Goal: Information Seeking & Learning: Learn about a topic

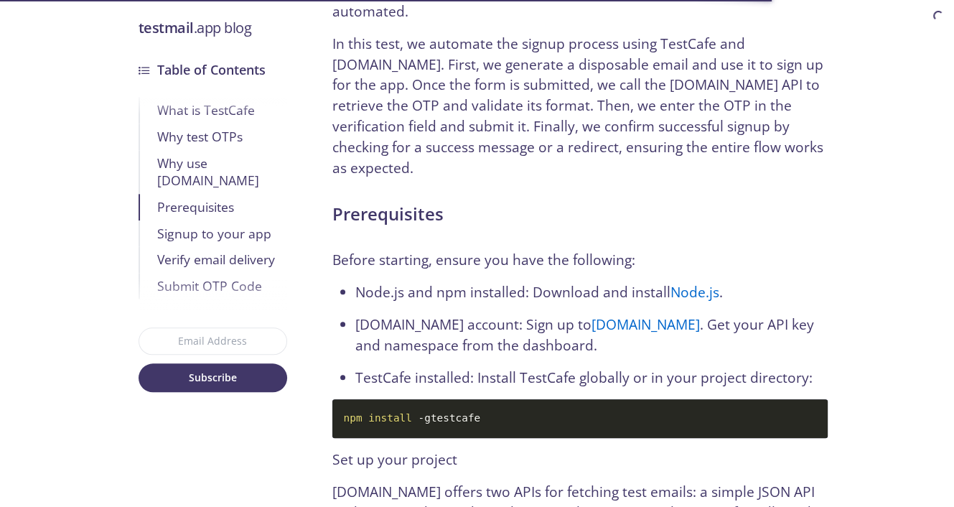
scroll to position [1364, 0]
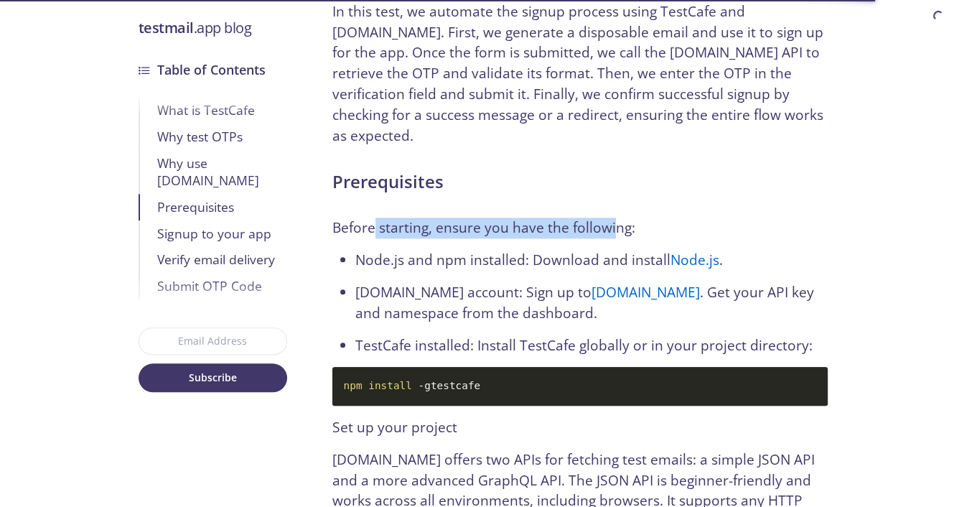
drag, startPoint x: 375, startPoint y: 159, endPoint x: 615, endPoint y: 156, distance: 240.6
click at [615, 218] on p "Before starting, ensure you have the following:" at bounding box center [579, 228] width 495 height 21
drag, startPoint x: 477, startPoint y: 169, endPoint x: 685, endPoint y: 150, distance: 209.1
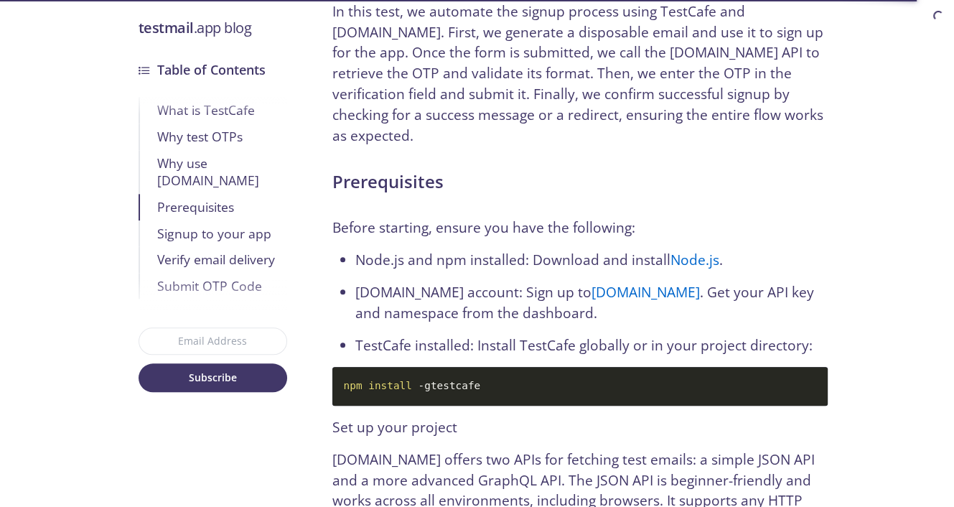
drag, startPoint x: 710, startPoint y: 197, endPoint x: 785, endPoint y: 197, distance: 74.7
click at [727, 250] on li "Node.js and npm installed: Download and install Node.js ." at bounding box center [591, 260] width 472 height 21
click at [786, 250] on li "Node.js and npm installed: Download and install Node.js ." at bounding box center [591, 260] width 472 height 21
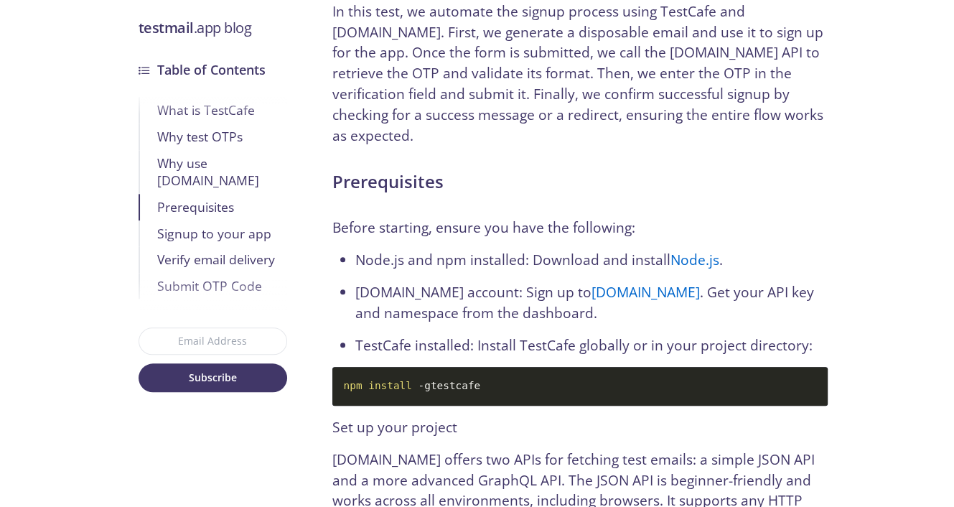
drag, startPoint x: 477, startPoint y: 334, endPoint x: 307, endPoint y: 320, distance: 170.7
drag, startPoint x: 484, startPoint y: 325, endPoint x: 342, endPoint y: 327, distance: 142.2
click at [342, 367] on code "npm install -g testcafe" at bounding box center [579, 386] width 495 height 39
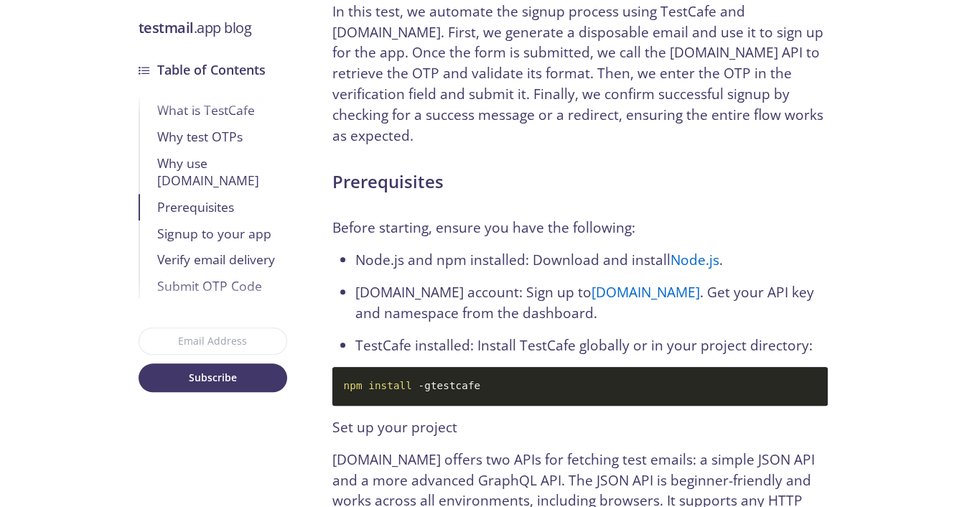
copy code "npm install -g testcafe"
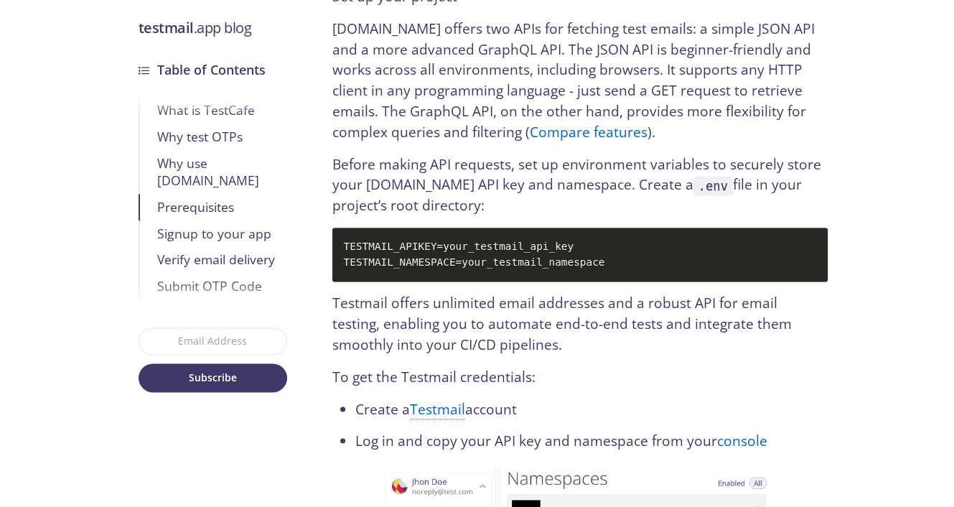
scroll to position [1866, 0]
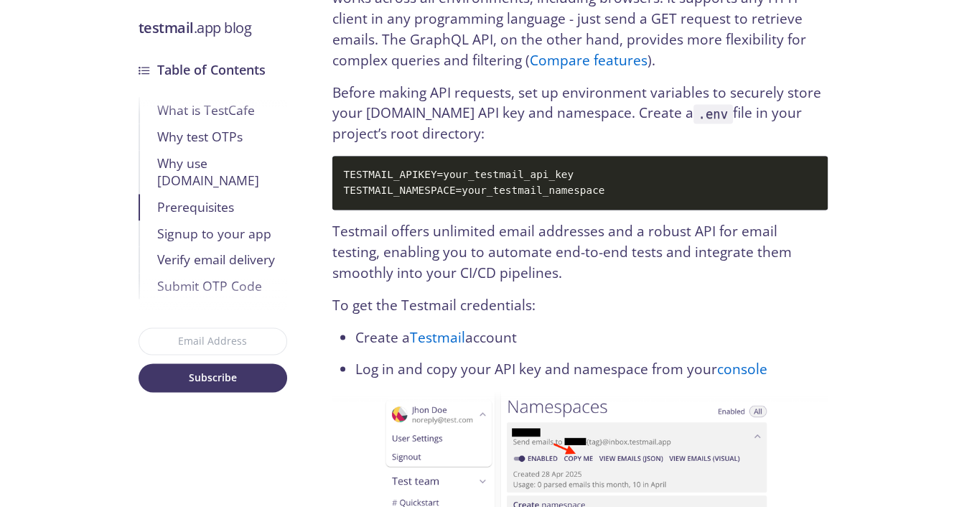
click at [448, 327] on ol "Create a Testmail account Log in and copy your API key and namespace from your …" at bounding box center [579, 353] width 495 height 53
click at [447, 327] on link "Testmail" at bounding box center [437, 337] width 55 height 20
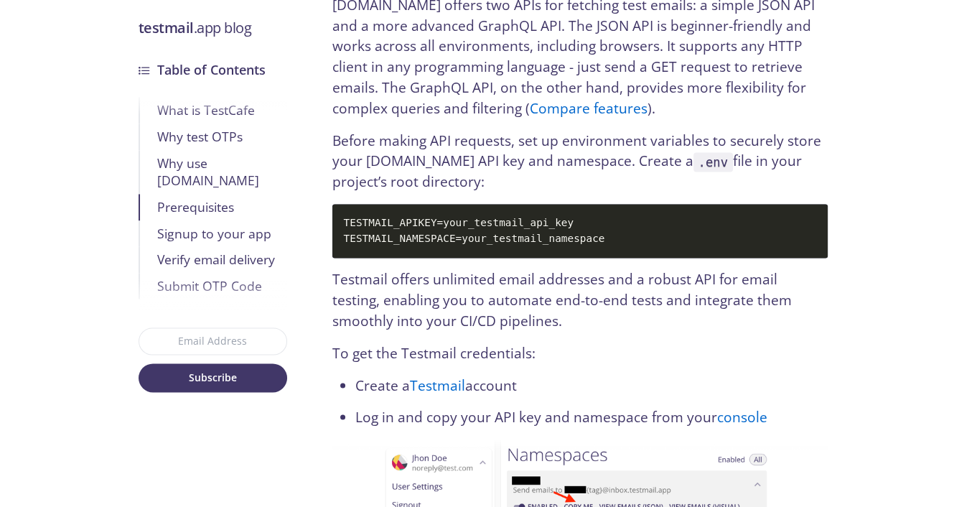
scroll to position [1794, 0]
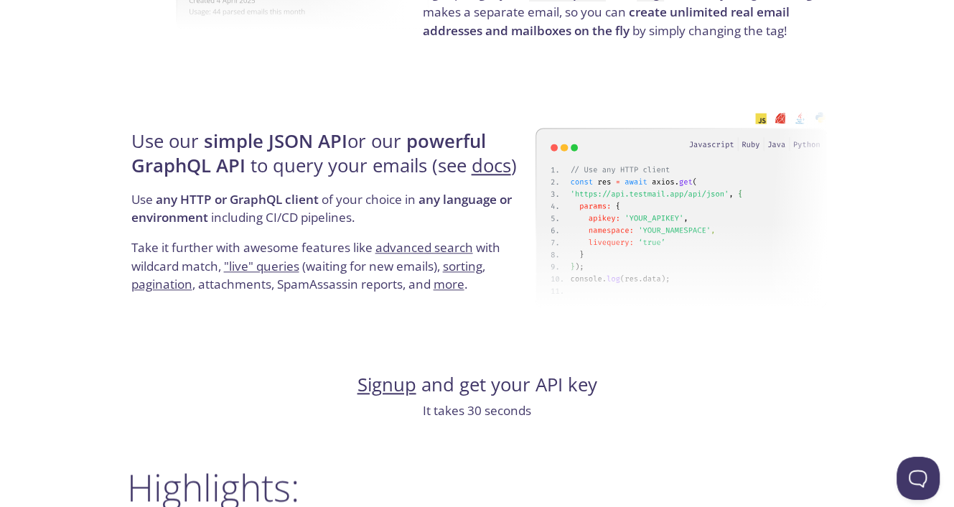
scroll to position [1436, 0]
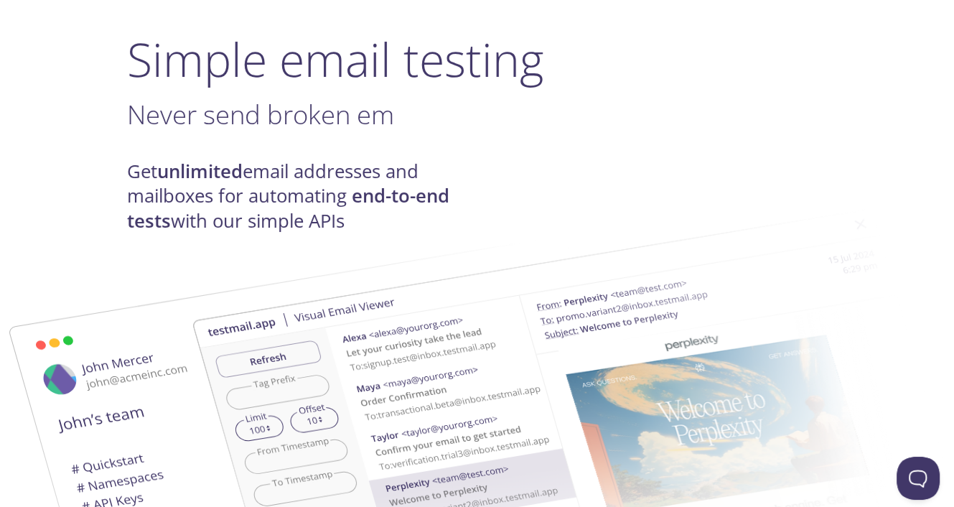
scroll to position [144, 0]
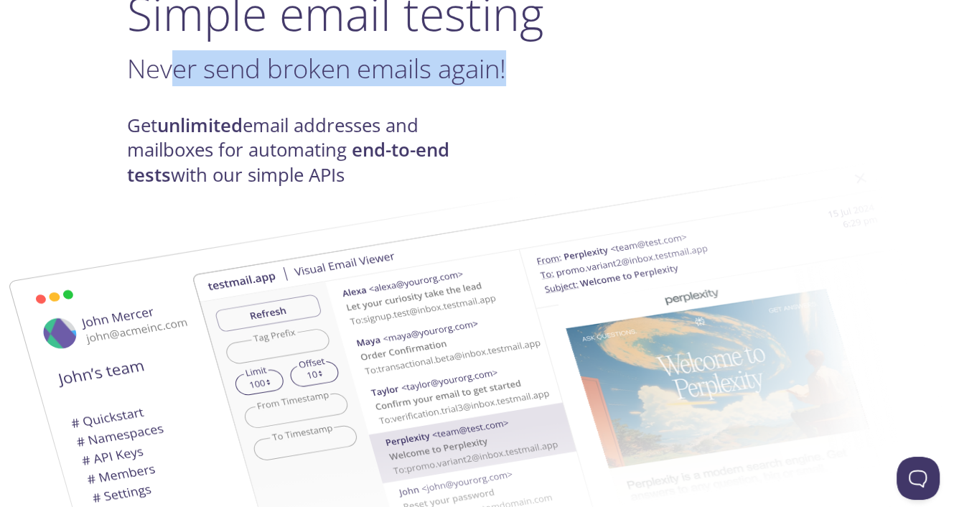
drag, startPoint x: 167, startPoint y: 64, endPoint x: 521, endPoint y: 67, distance: 354.0
click at [520, 67] on h3 "Never send broken emails again! ." at bounding box center [477, 68] width 701 height 32
click at [521, 67] on h3 "Never send broken emails again! ." at bounding box center [477, 68] width 701 height 32
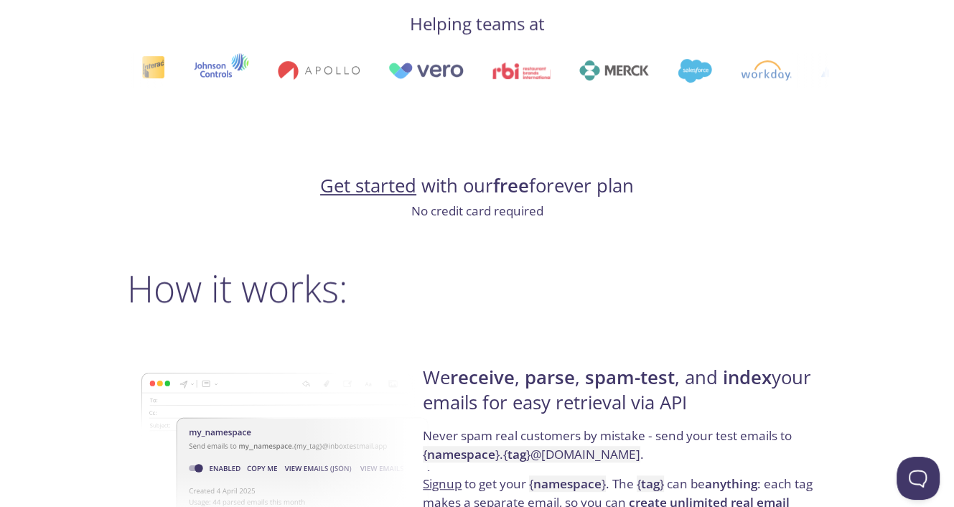
scroll to position [933, 0]
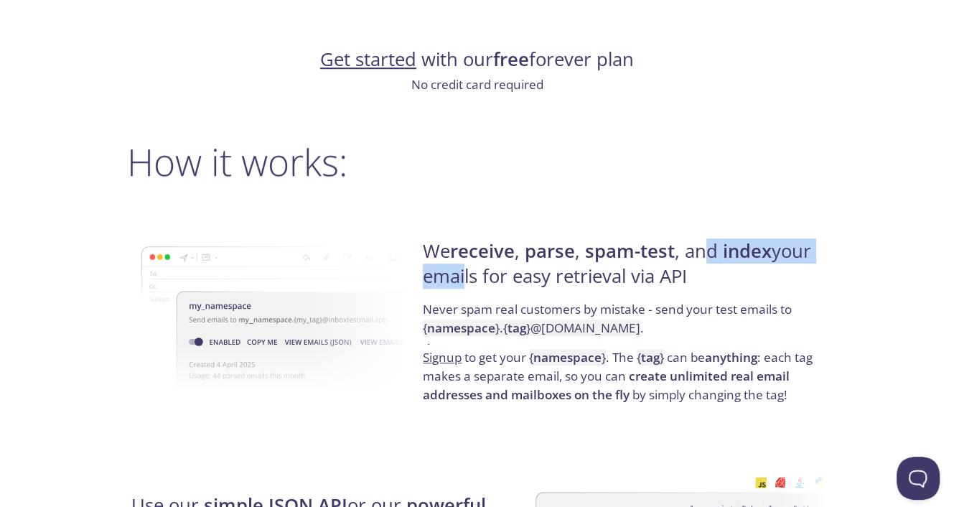
drag, startPoint x: 464, startPoint y: 262, endPoint x: 816, endPoint y: 259, distance: 351.8
click at [790, 259] on h4 "We receive , parse , spam-test , and index your emails for easy retrieval via A…" at bounding box center [623, 269] width 400 height 61
click at [816, 259] on h4 "We receive , parse , spam-test , and index your emails for easy retrieval via A…" at bounding box center [623, 269] width 400 height 61
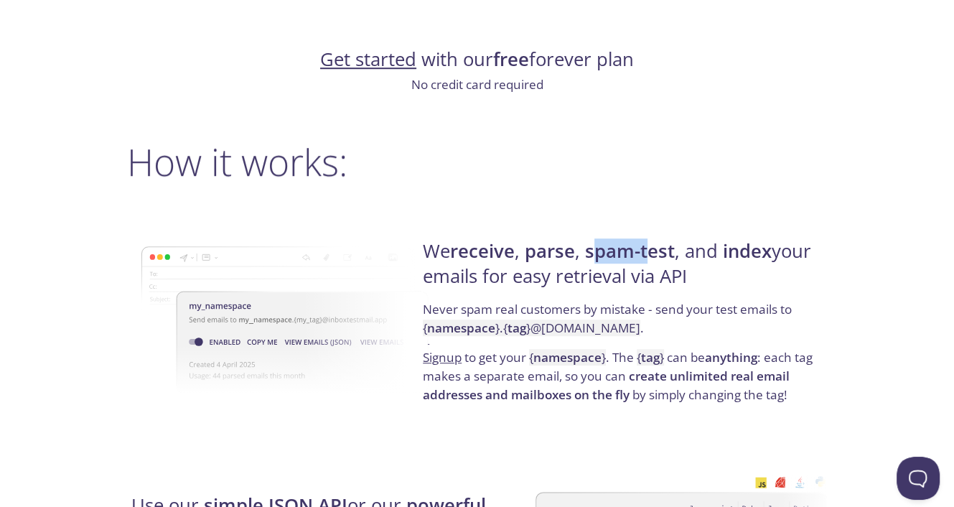
drag, startPoint x: 600, startPoint y: 259, endPoint x: 696, endPoint y: 258, distance: 96.2
click at [696, 258] on h4 "We receive , parse , spam-test , and index your emails for easy retrieval via A…" at bounding box center [623, 269] width 400 height 61
drag, startPoint x: 721, startPoint y: 251, endPoint x: 806, endPoint y: 251, distance: 85.4
click at [801, 251] on h4 "We receive , parse , spam-test , and index your emails for easy retrieval via A…" at bounding box center [623, 269] width 400 height 61
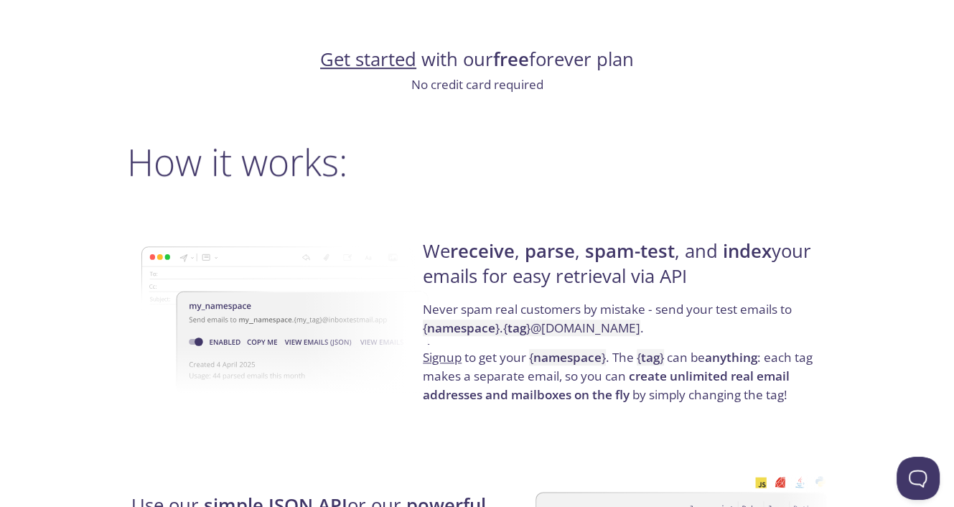
click at [811, 251] on h4 "We receive , parse , spam-test , and index your emails for easy retrieval via A…" at bounding box center [623, 269] width 400 height 61
drag, startPoint x: 526, startPoint y: 276, endPoint x: 661, endPoint y: 279, distance: 134.3
click at [615, 279] on h4 "We receive , parse , spam-test , and index your emails for easy retrieval via A…" at bounding box center [623, 269] width 400 height 61
click at [676, 278] on h4 "We receive , parse , spam-test , and index your emails for easy retrieval via A…" at bounding box center [623, 269] width 400 height 61
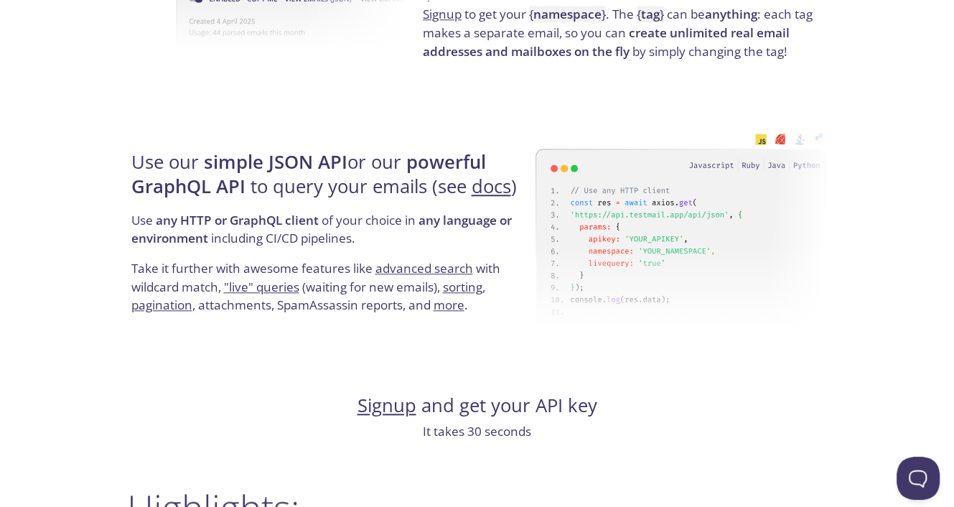
scroll to position [1292, 0]
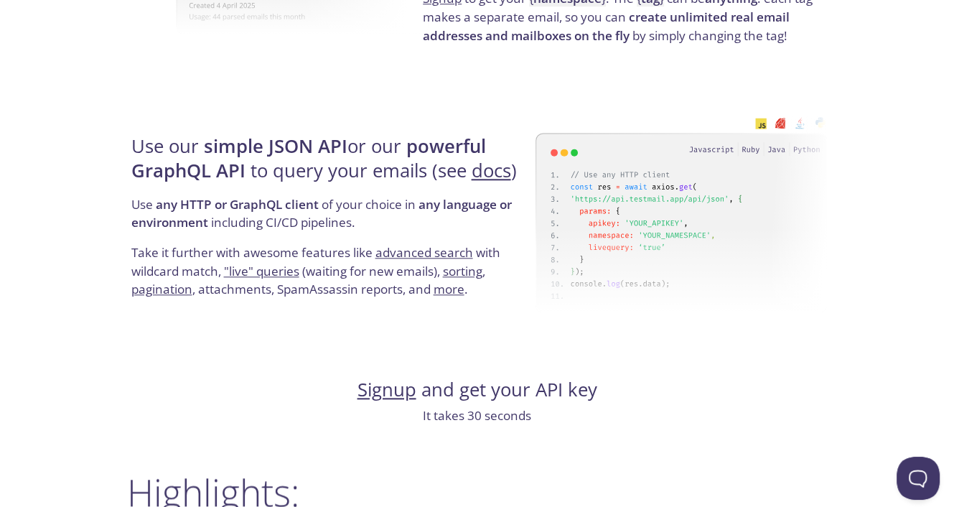
click at [689, 177] on img at bounding box center [682, 214] width 292 height 227
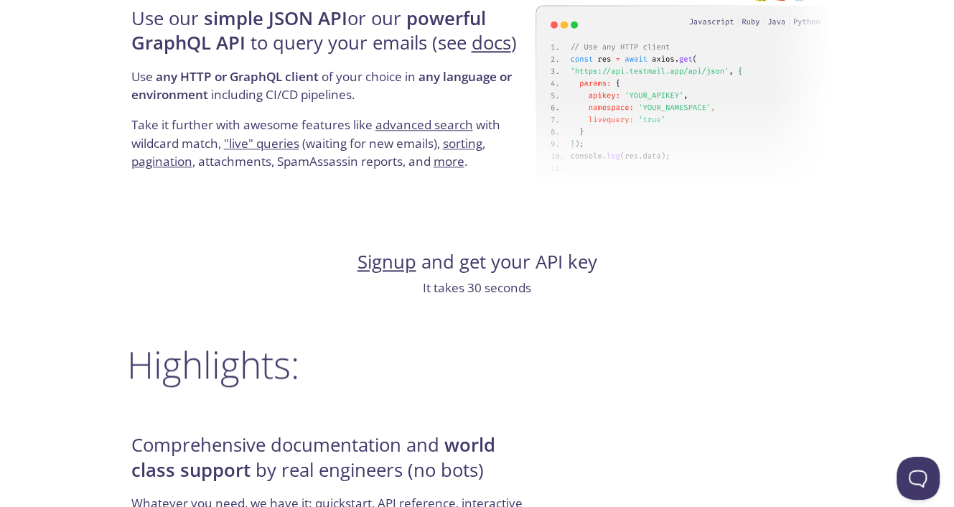
scroll to position [1580, 0]
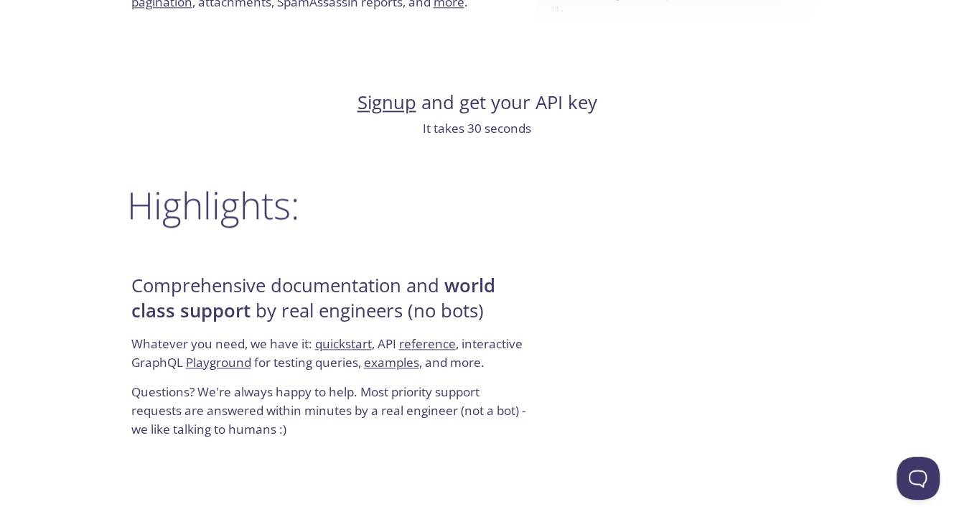
click at [651, 131] on p "It takes 30 seconds" at bounding box center [477, 128] width 701 height 19
